Goal: Task Accomplishment & Management: Manage account settings

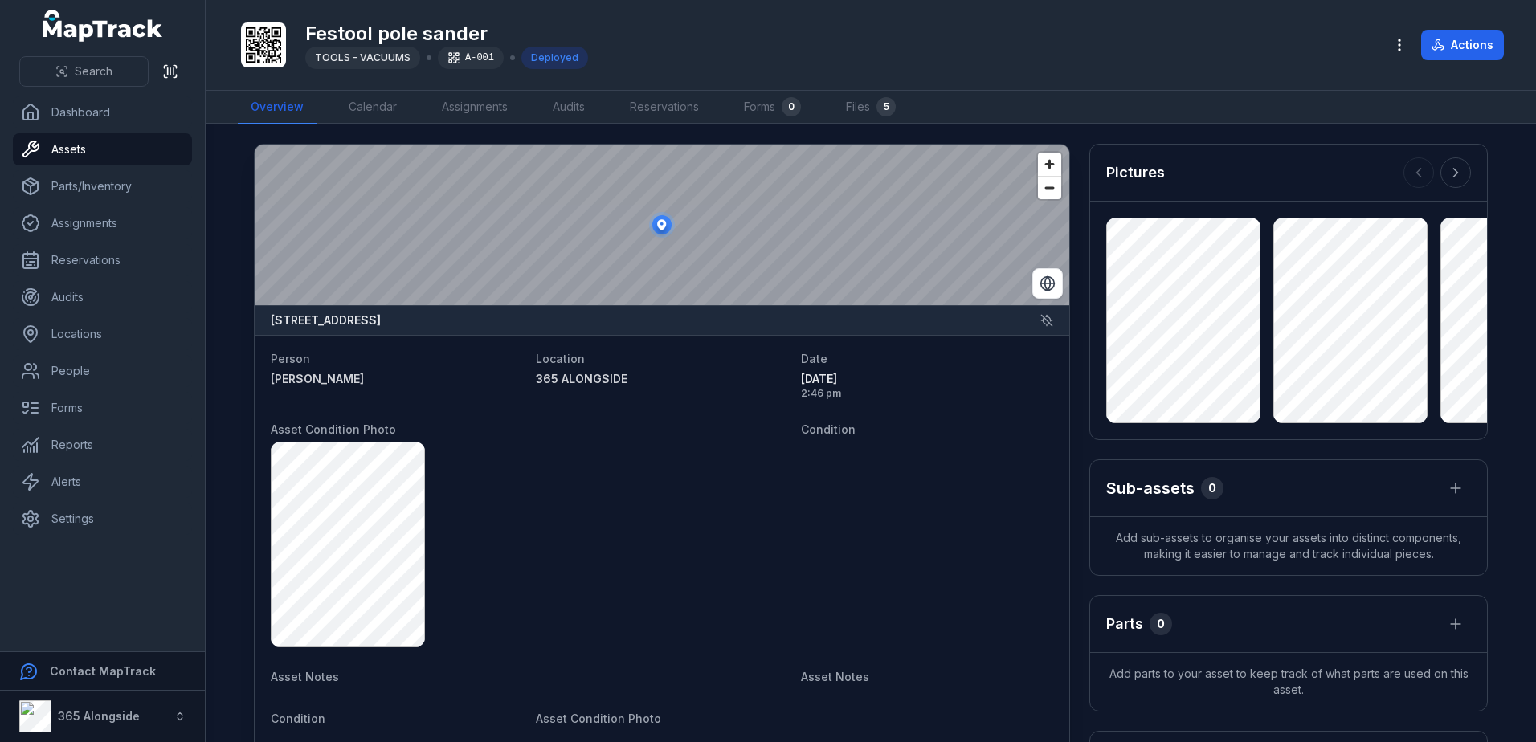
click at [820, 419] on dt "Condition" at bounding box center [927, 428] width 252 height 19
click at [821, 434] on span "Condition" at bounding box center [828, 430] width 55 height 14
click at [376, 112] on link "Calendar" at bounding box center [373, 108] width 74 height 34
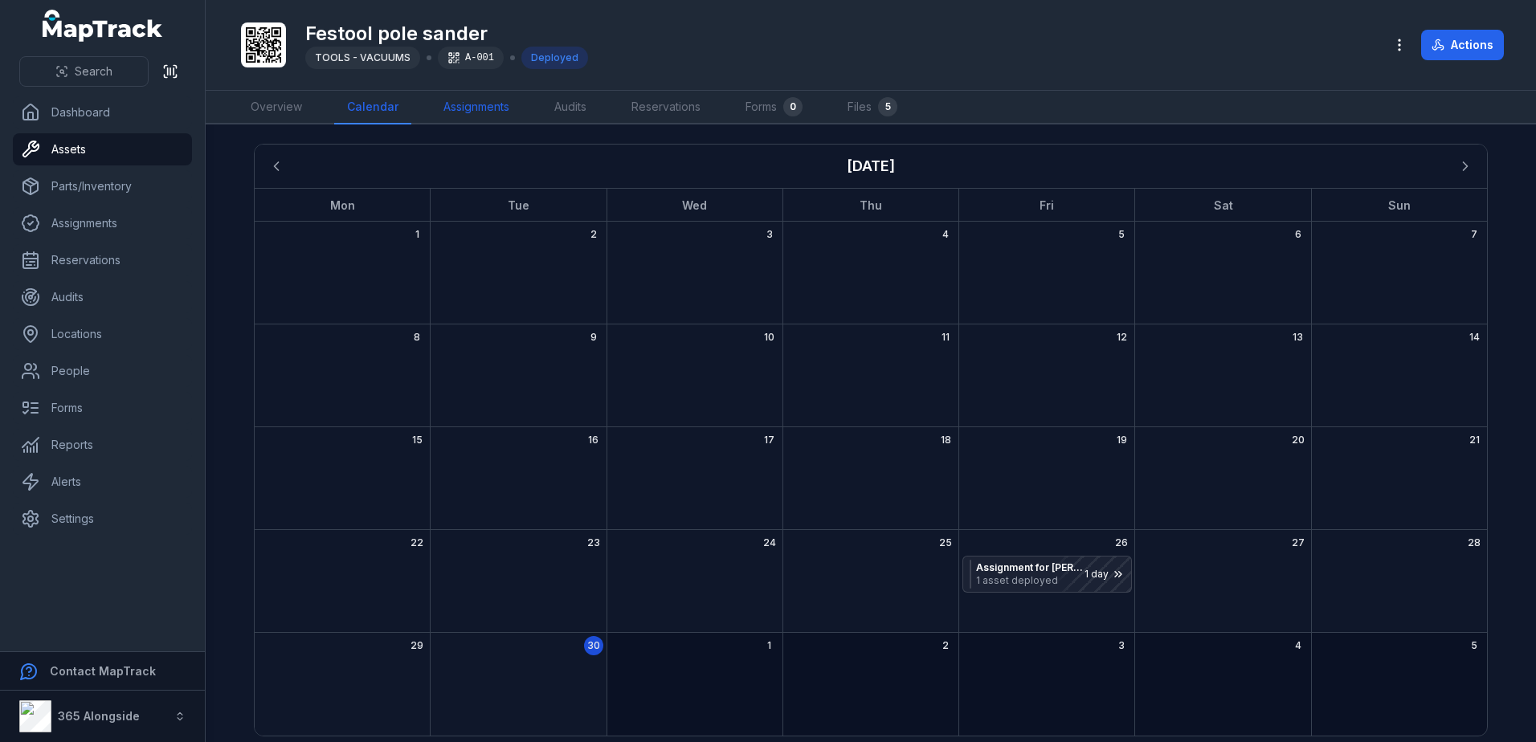
click at [481, 103] on link "Assignments" at bounding box center [477, 108] width 92 height 34
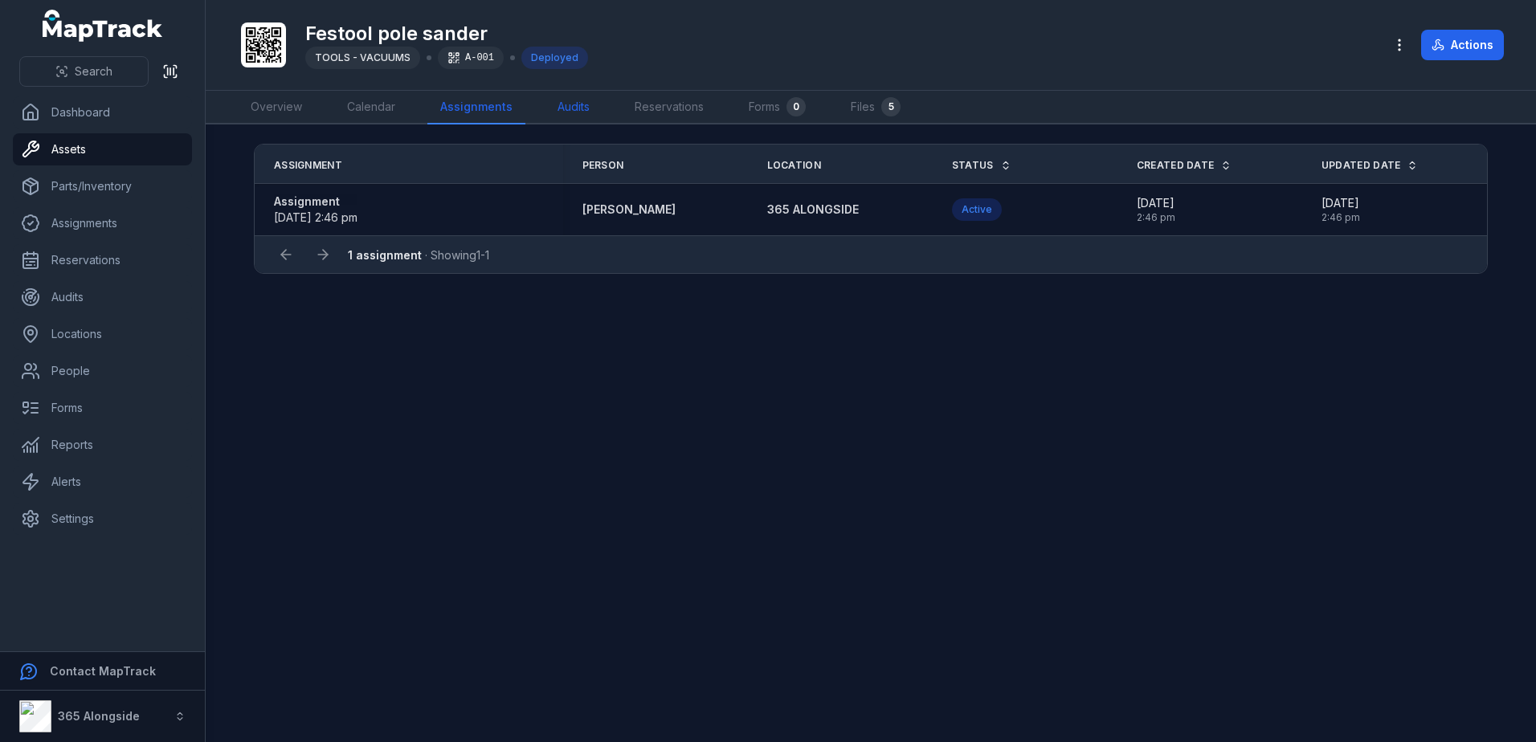
click at [562, 104] on link "Audits" at bounding box center [574, 108] width 58 height 34
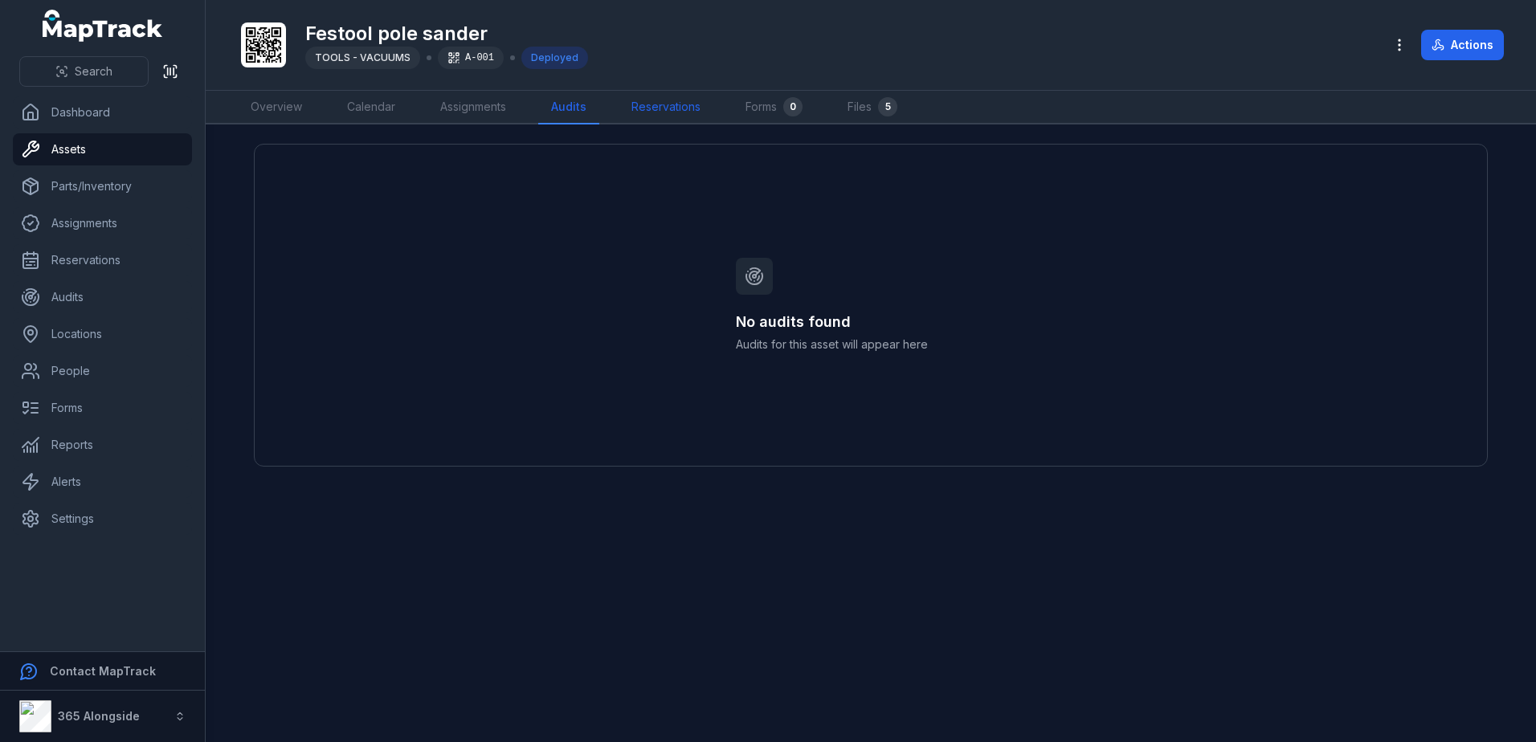
click at [650, 108] on link "Reservations" at bounding box center [666, 108] width 95 height 34
click at [753, 108] on link "Forms 0" at bounding box center [775, 108] width 83 height 34
click at [844, 108] on link "Files 5" at bounding box center [874, 108] width 76 height 34
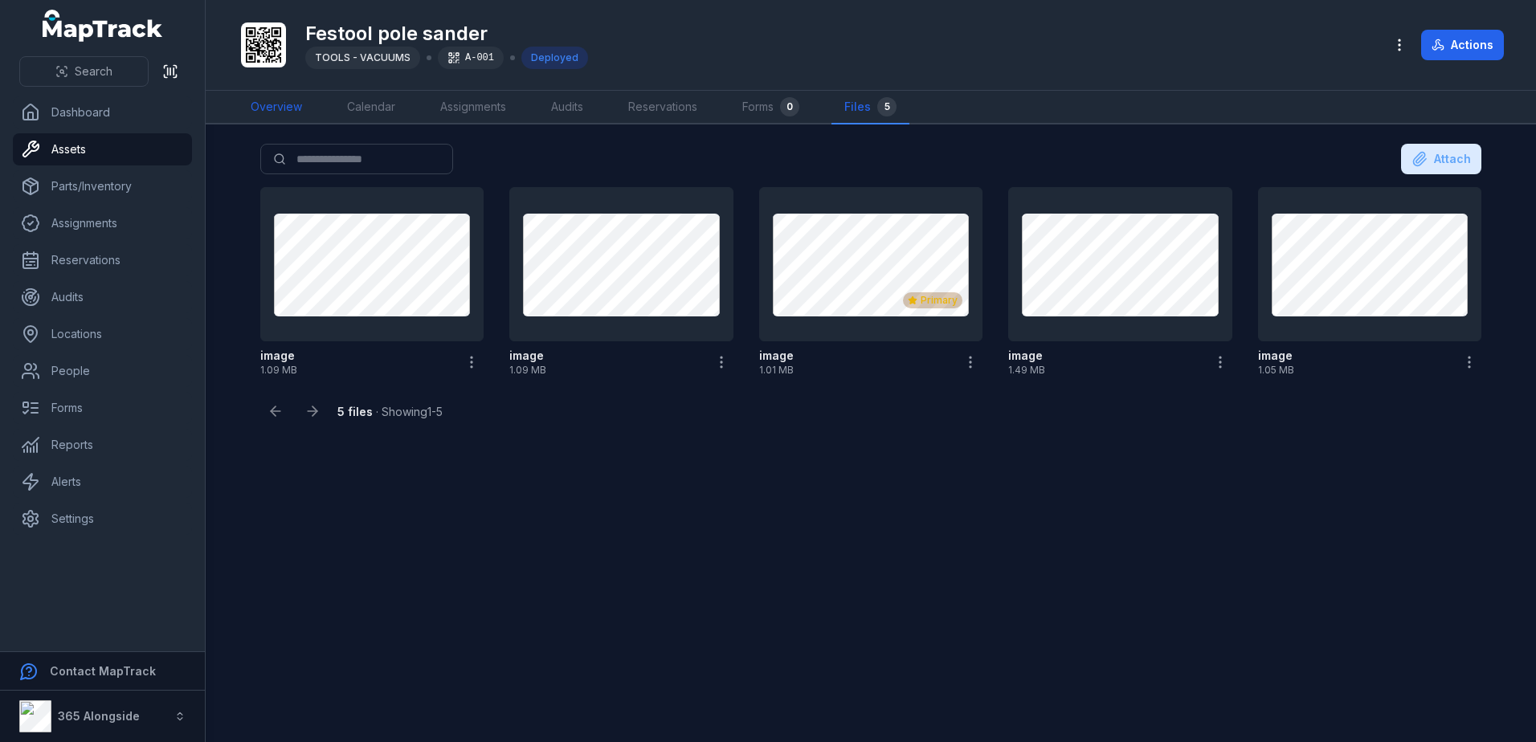
click at [283, 101] on link "Overview" at bounding box center [276, 108] width 77 height 34
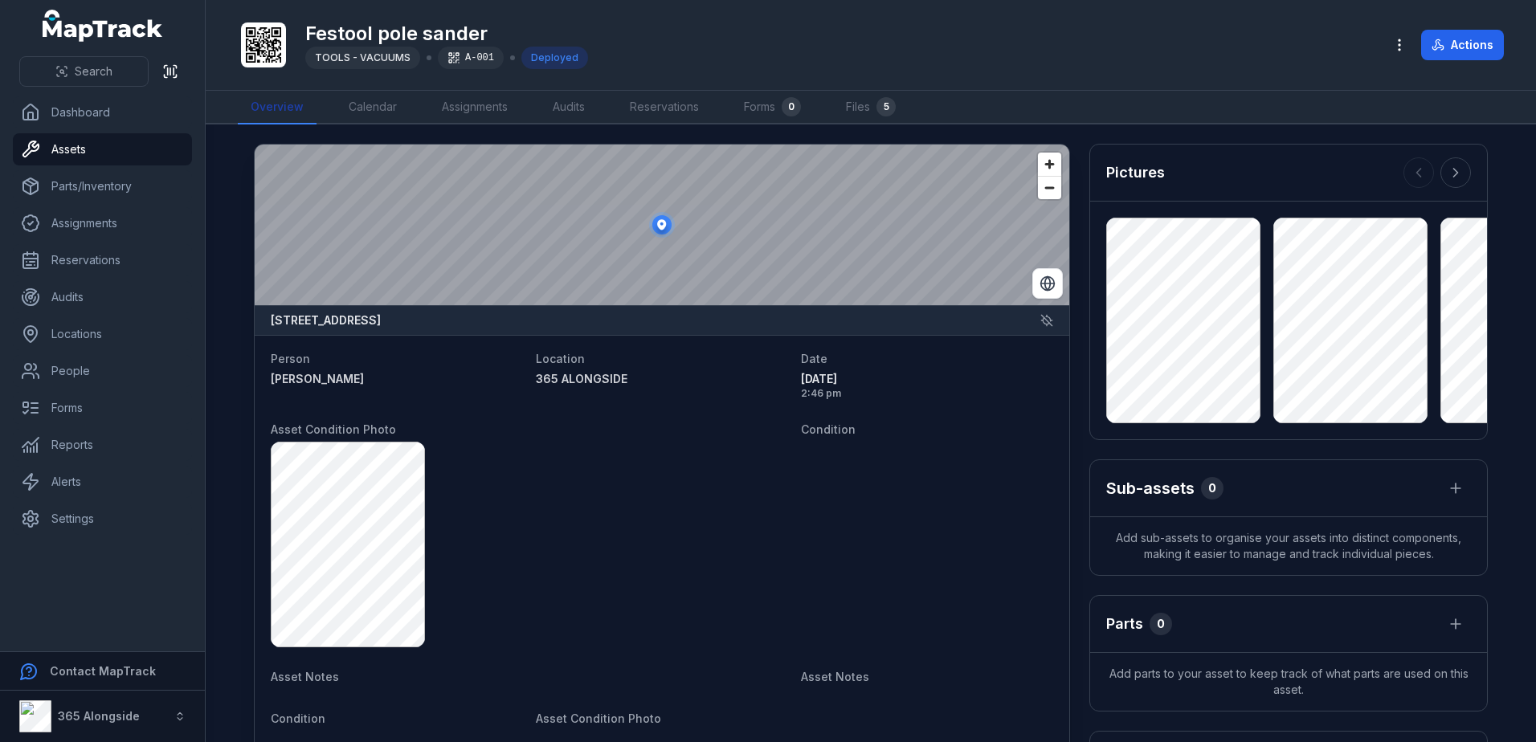
scroll to position [80, 0]
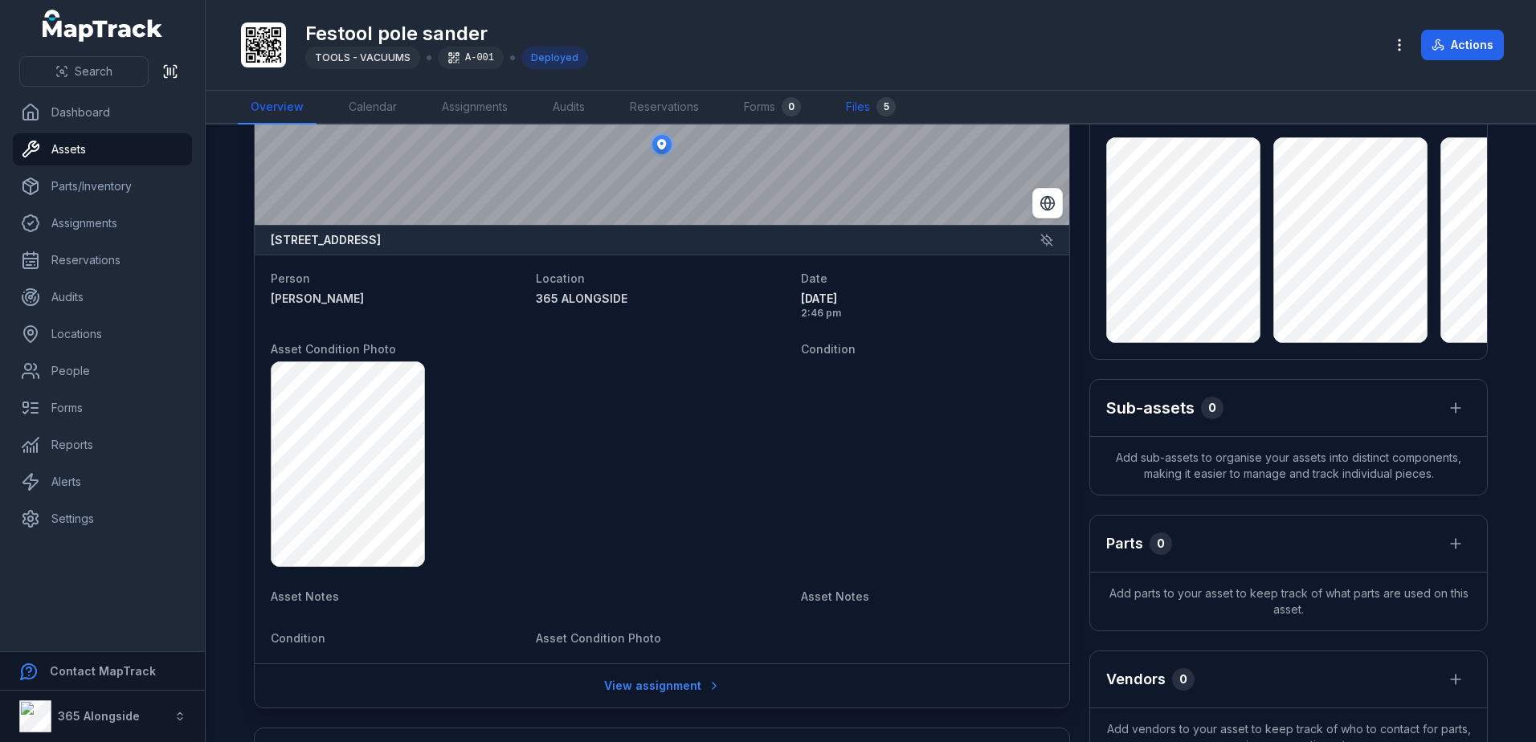
click at [848, 114] on link "Files 5" at bounding box center [871, 108] width 76 height 34
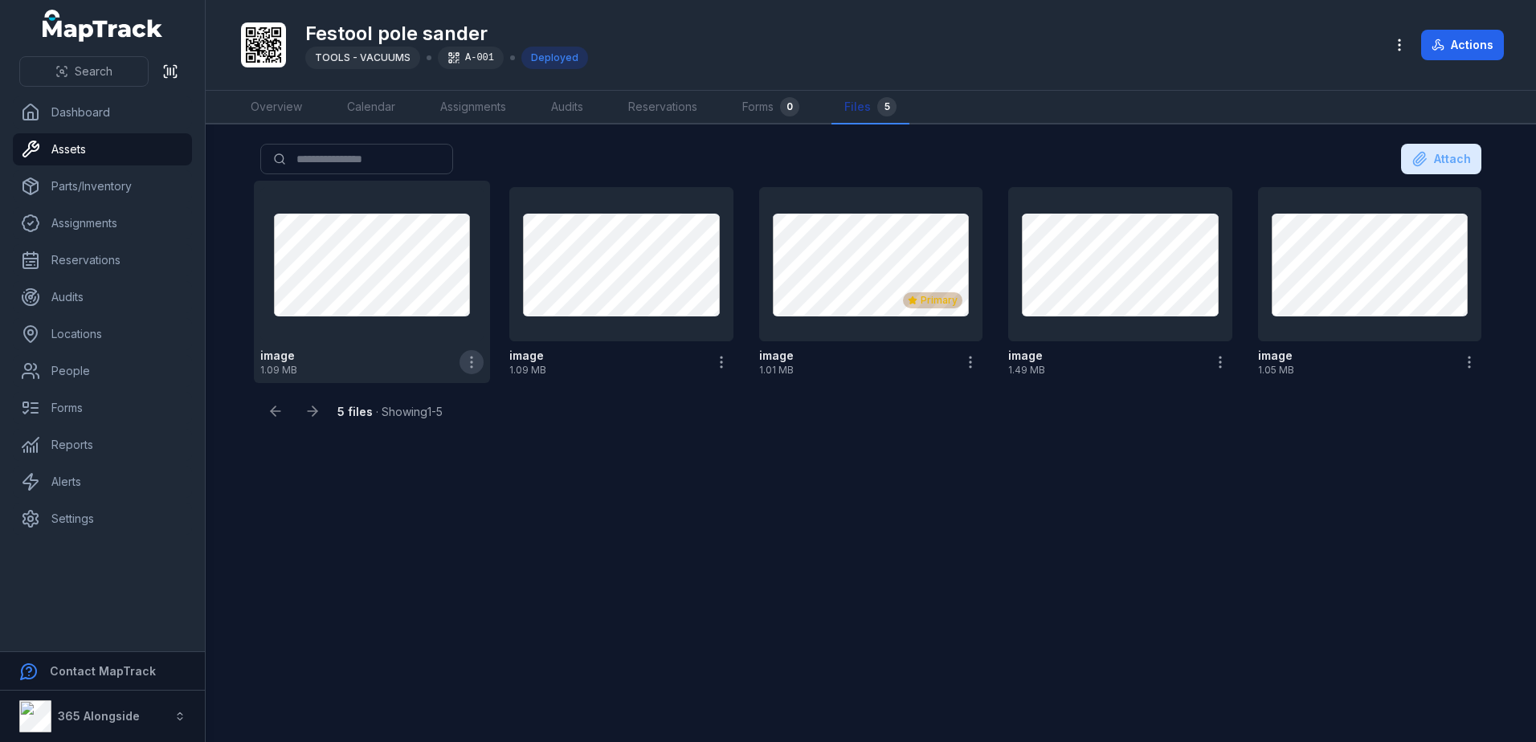
click at [473, 365] on icon "button" at bounding box center [472, 362] width 16 height 16
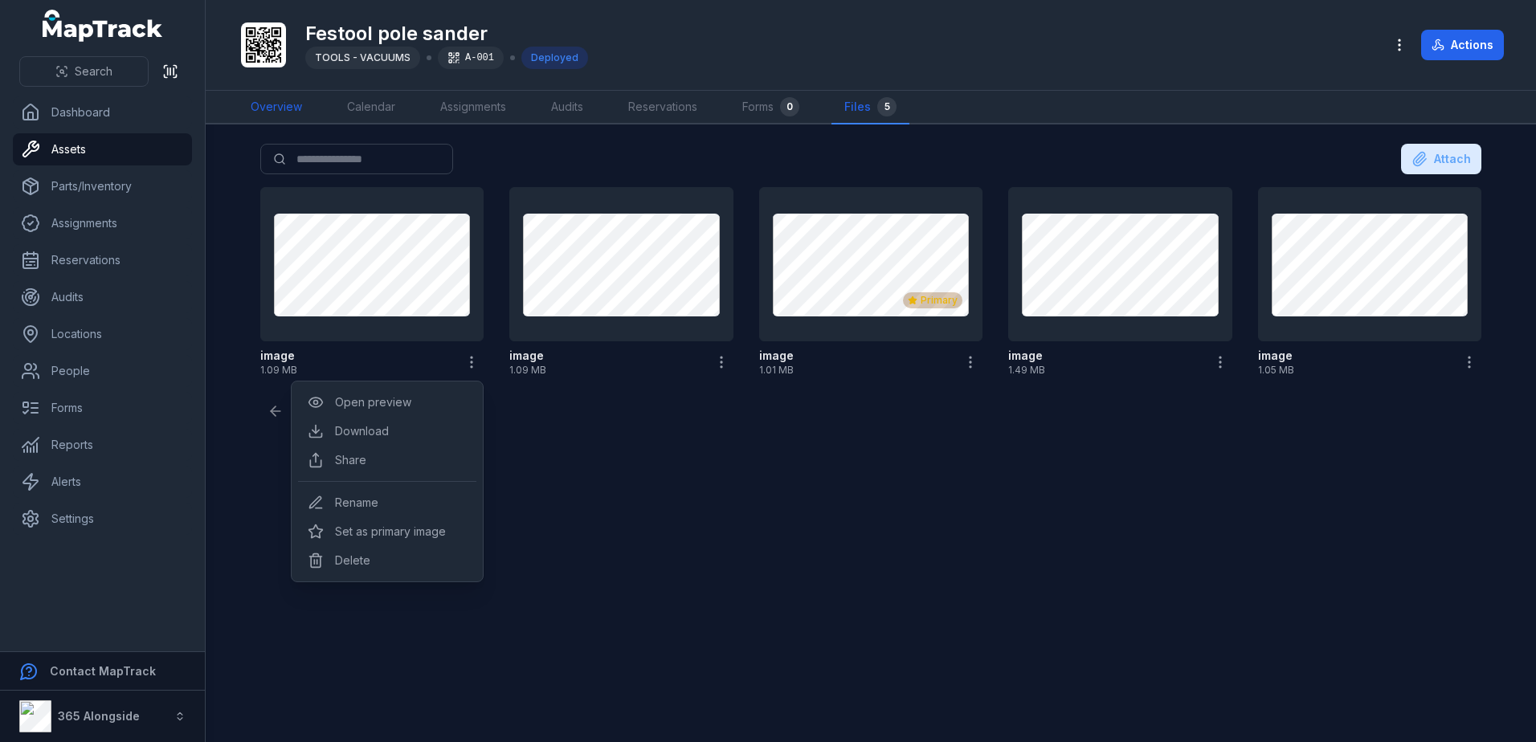
click at [269, 110] on link "Overview" at bounding box center [276, 108] width 77 height 34
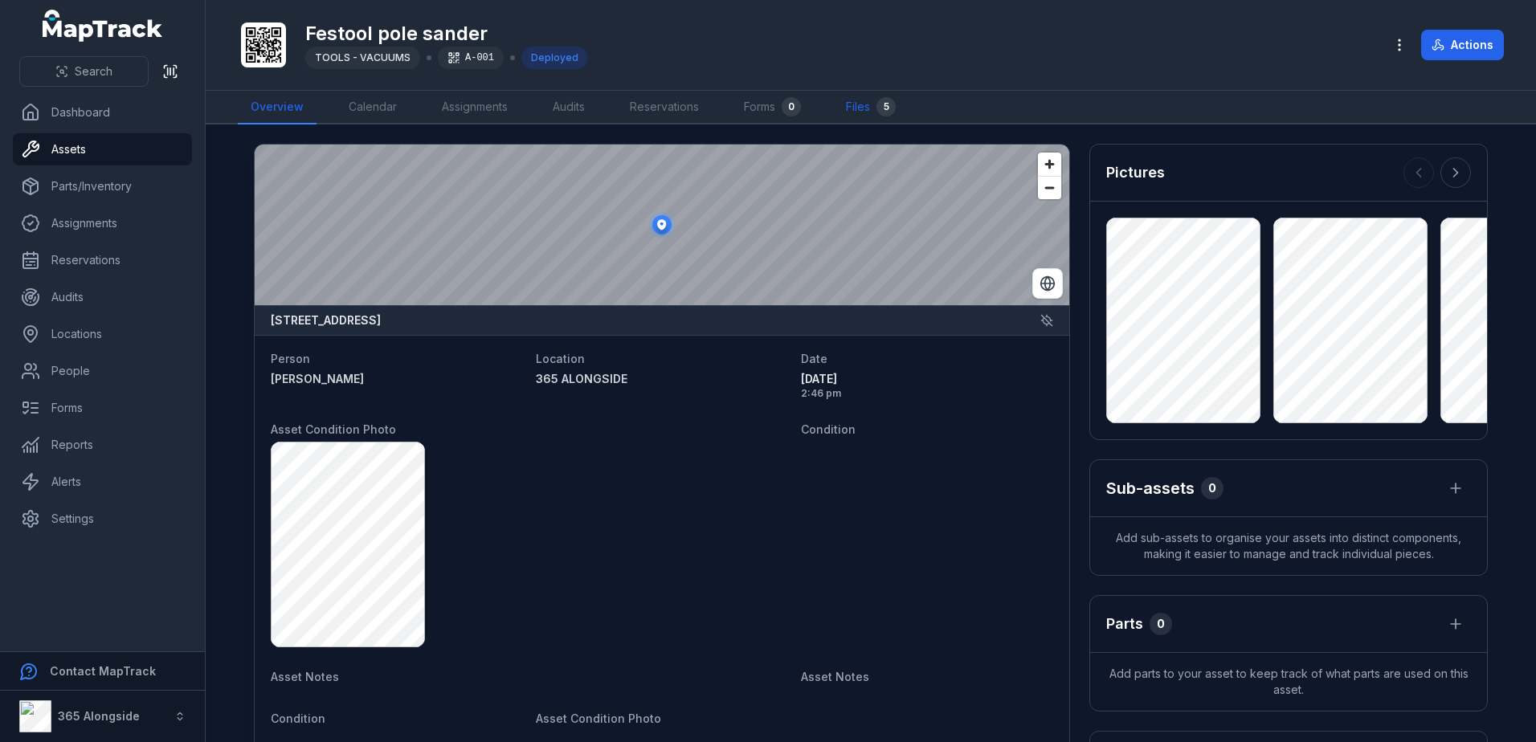
click at [876, 101] on link "Files 5" at bounding box center [871, 108] width 76 height 34
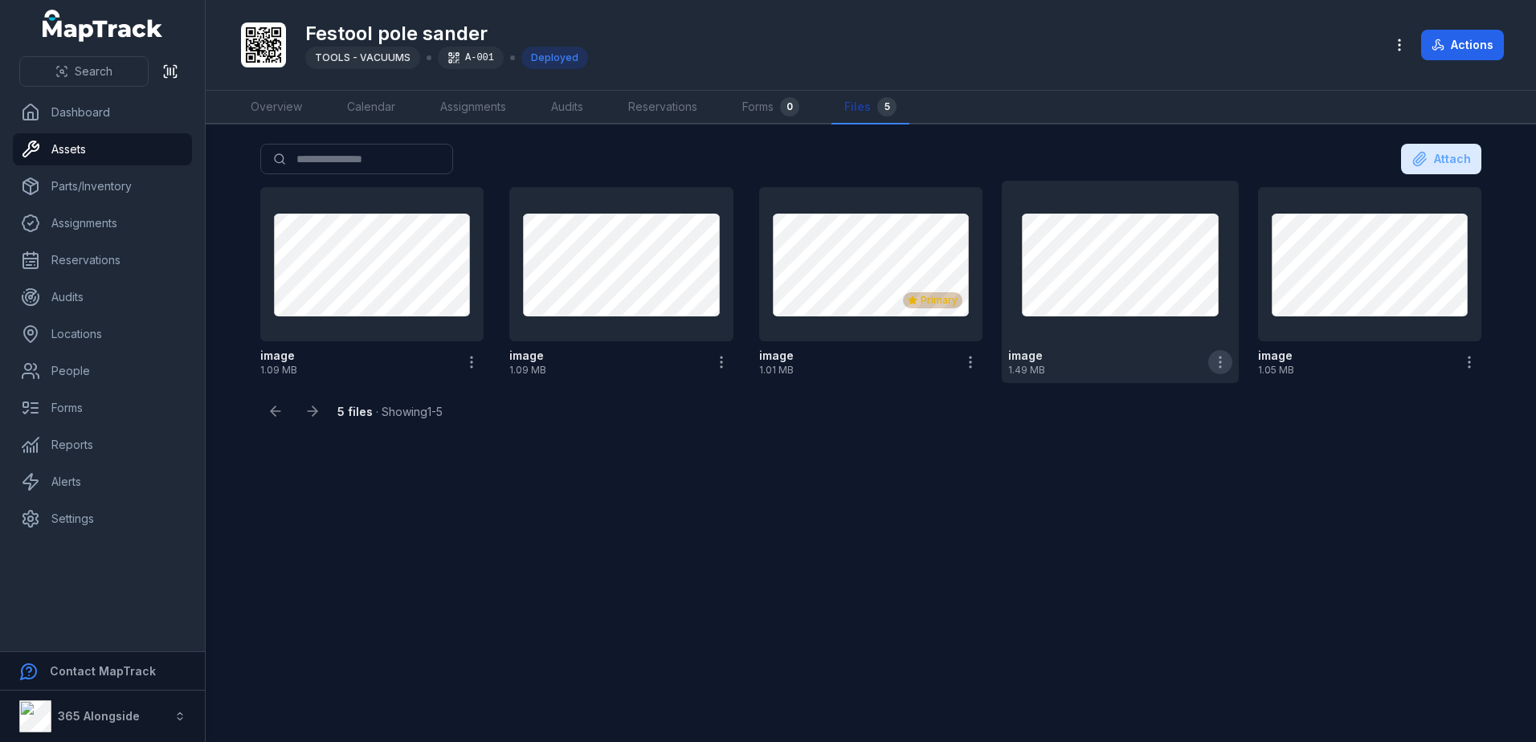
click at [1224, 353] on button "button" at bounding box center [1220, 362] width 24 height 24
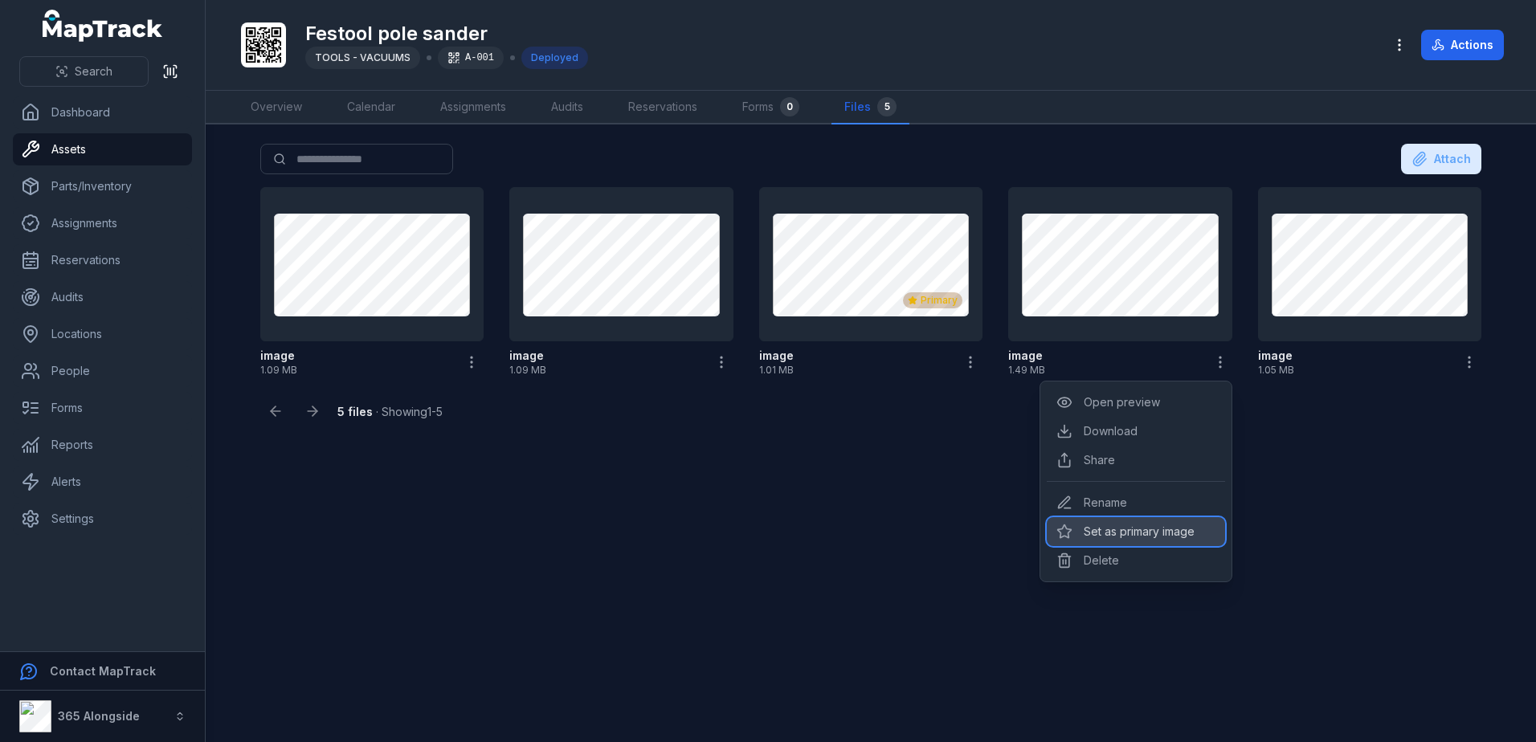
click at [1167, 529] on div "Set as primary image" at bounding box center [1136, 531] width 178 height 29
